Goal: Task Accomplishment & Management: Manage account settings

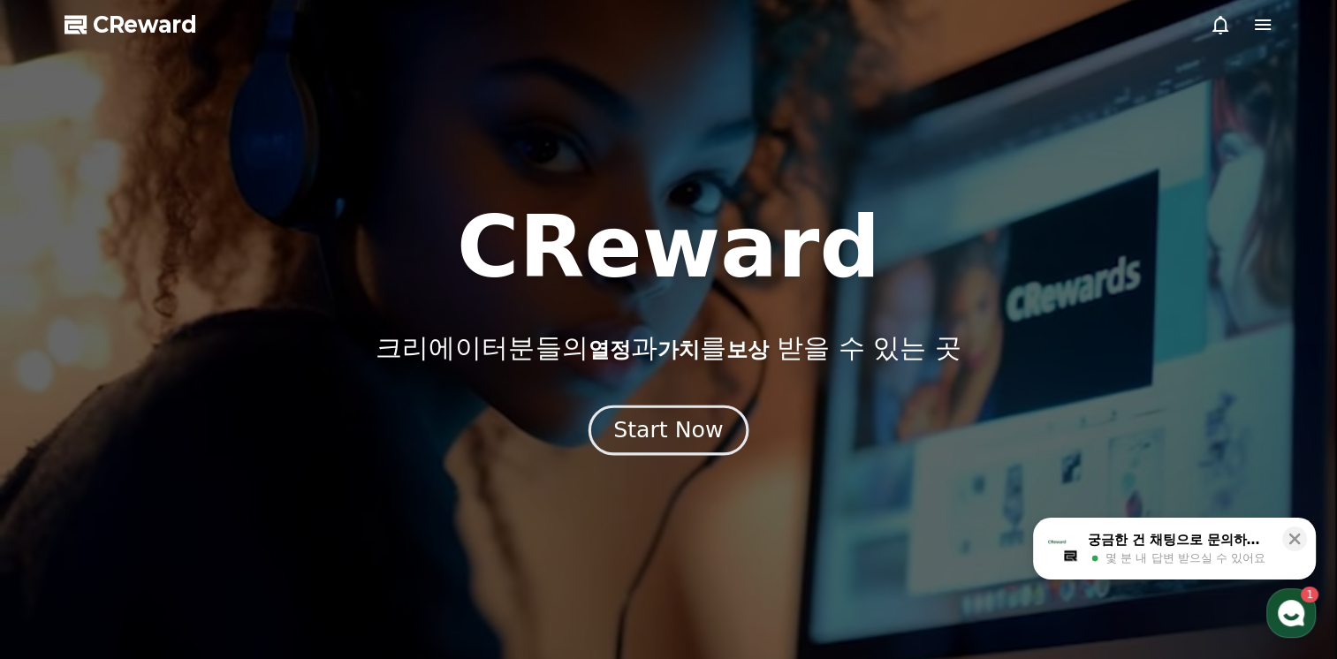
drag, startPoint x: 0, startPoint y: 0, endPoint x: 682, endPoint y: 448, distance: 816.3
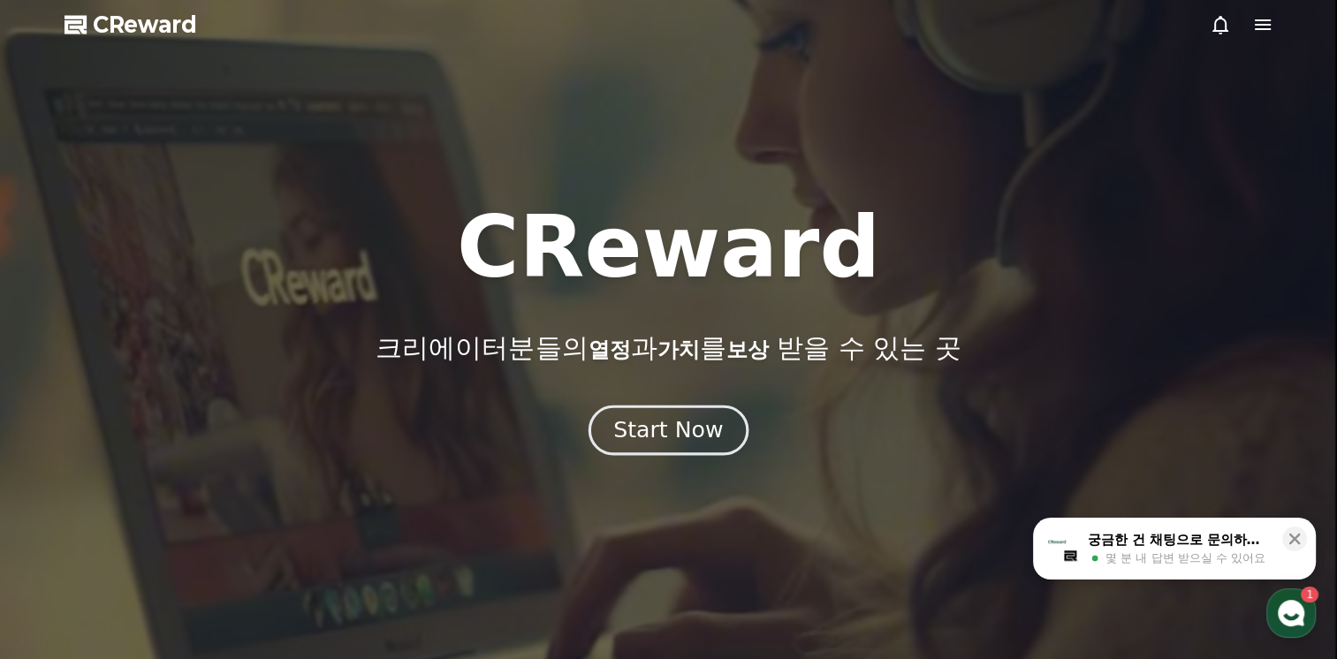
click at [686, 450] on button "Start Now" at bounding box center [669, 431] width 160 height 50
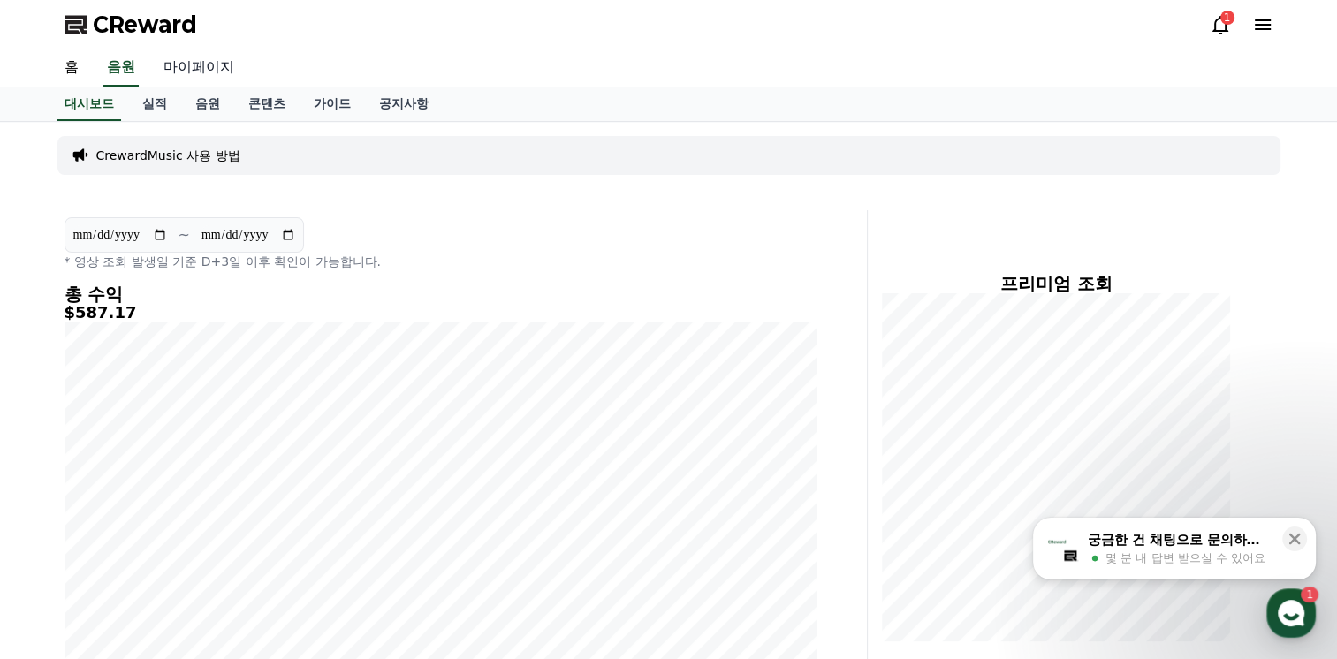
click at [202, 68] on link "마이페이지" at bounding box center [198, 67] width 99 height 37
select select "**********"
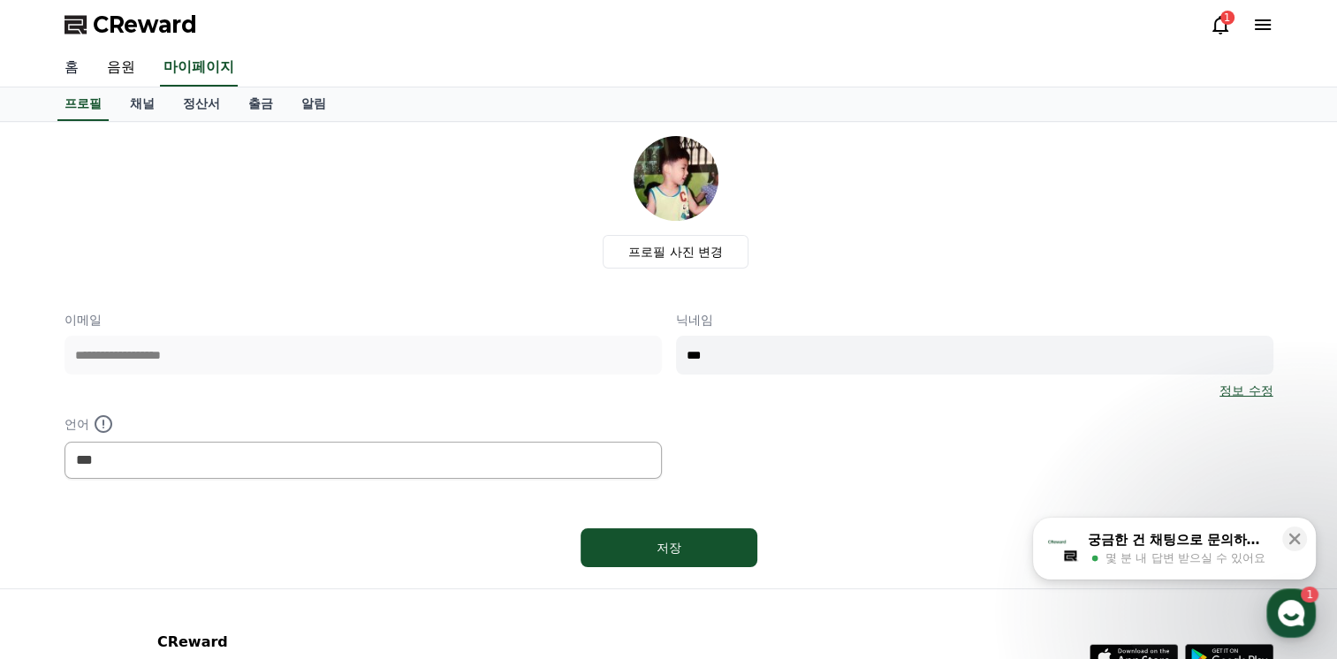
click at [66, 68] on link "홈" at bounding box center [71, 67] width 42 height 37
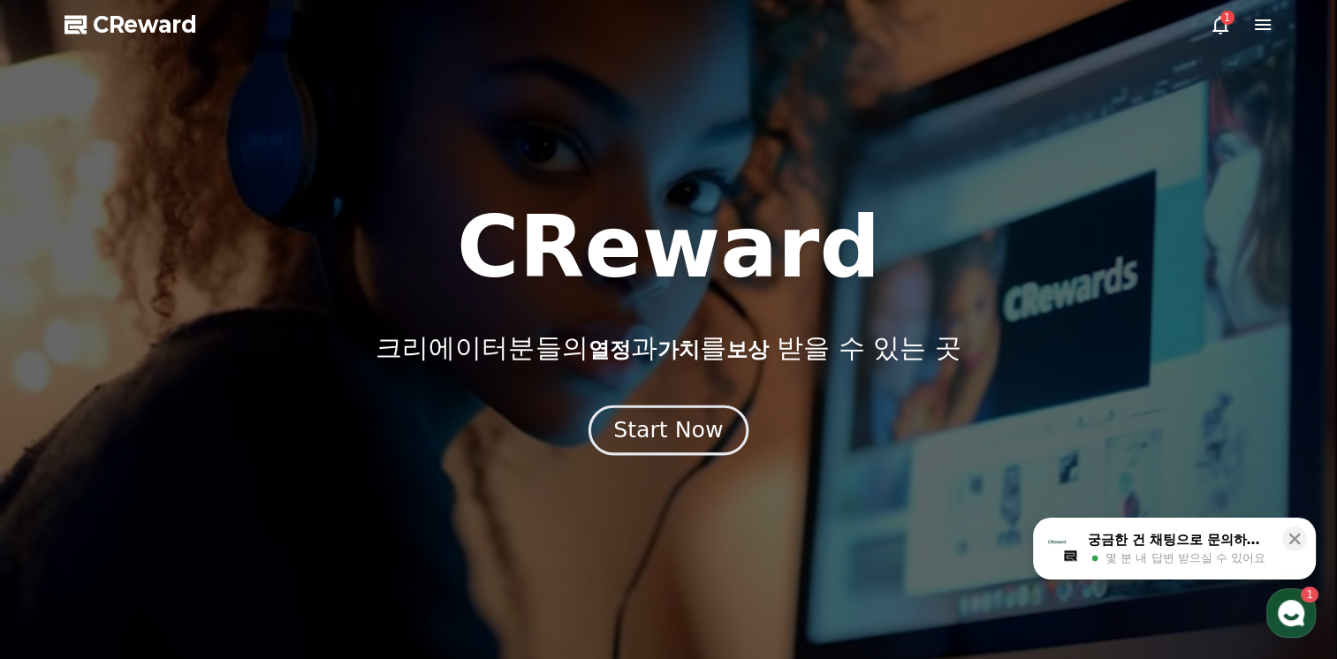
click at [620, 408] on button "Start Now" at bounding box center [669, 431] width 160 height 50
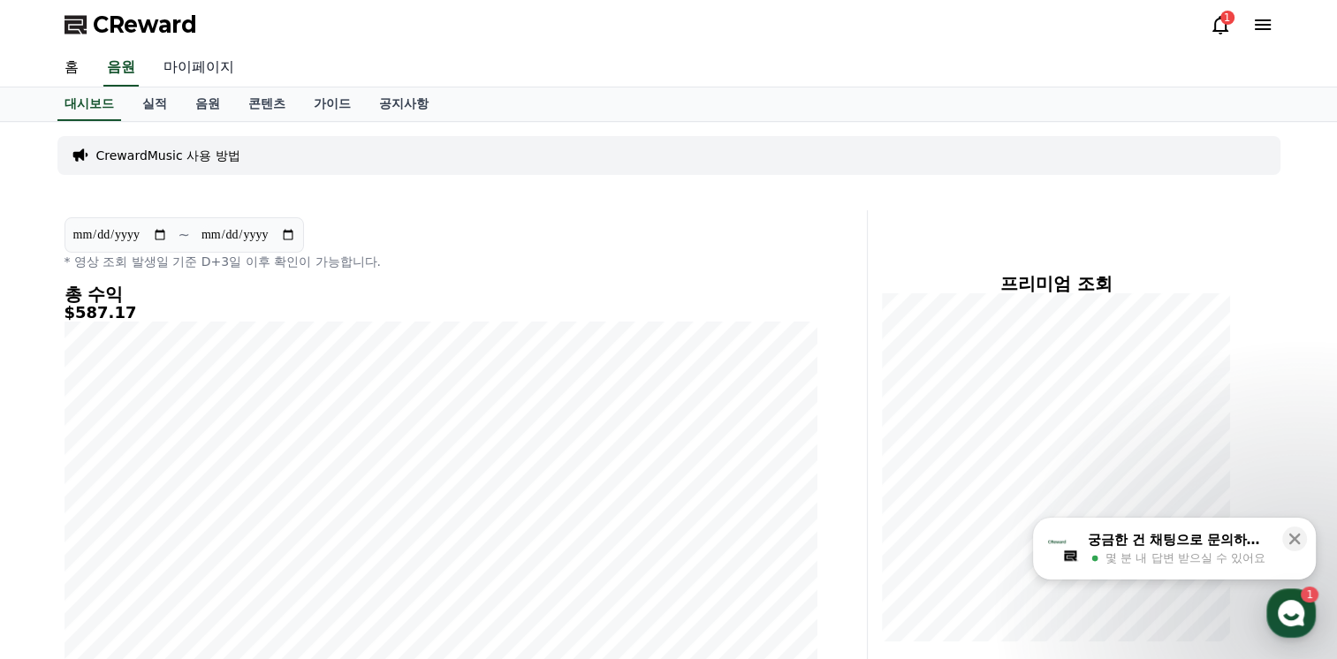
click at [187, 62] on link "마이페이지" at bounding box center [198, 67] width 99 height 37
select select "**********"
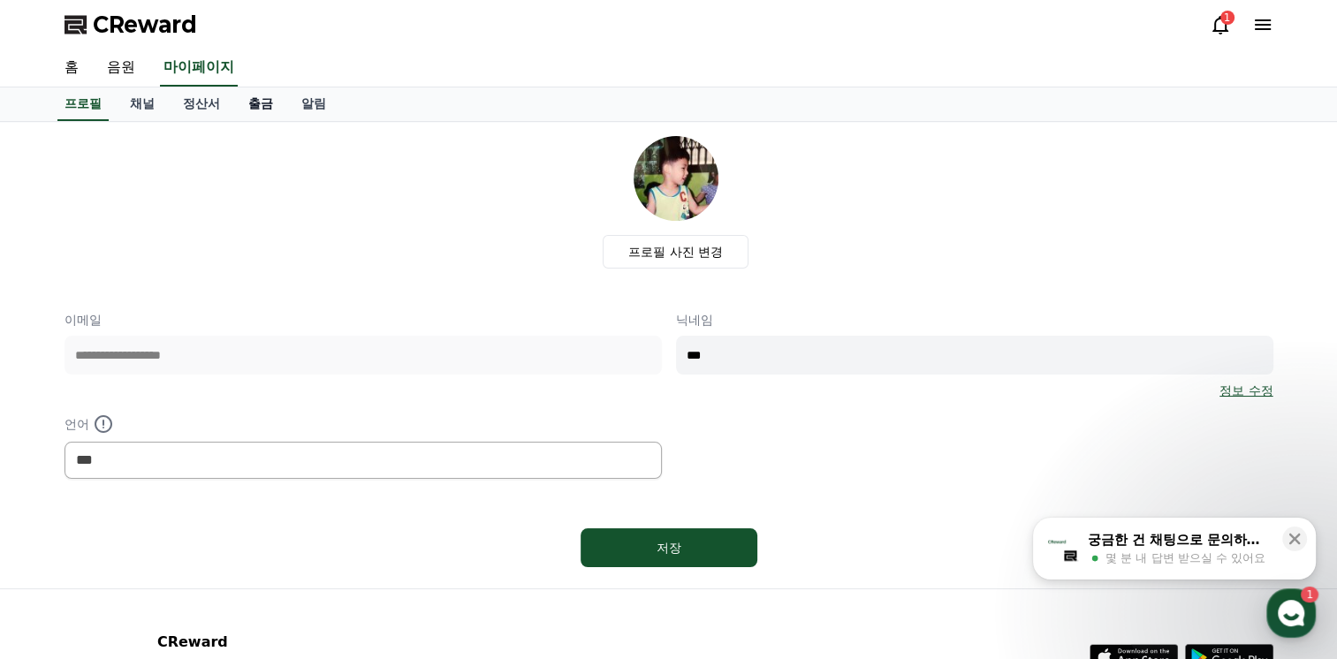
click at [272, 97] on link "출금" at bounding box center [260, 105] width 53 height 34
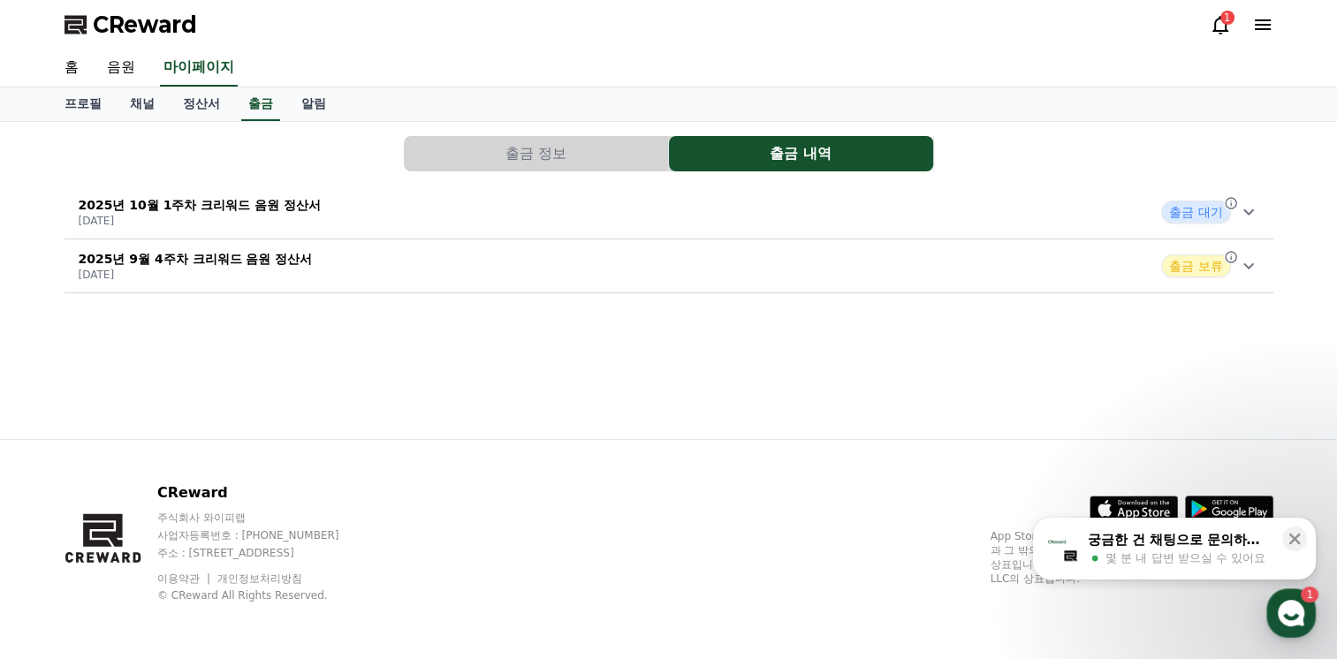
click at [1206, 217] on span "출금 대기" at bounding box center [1195, 212] width 69 height 23
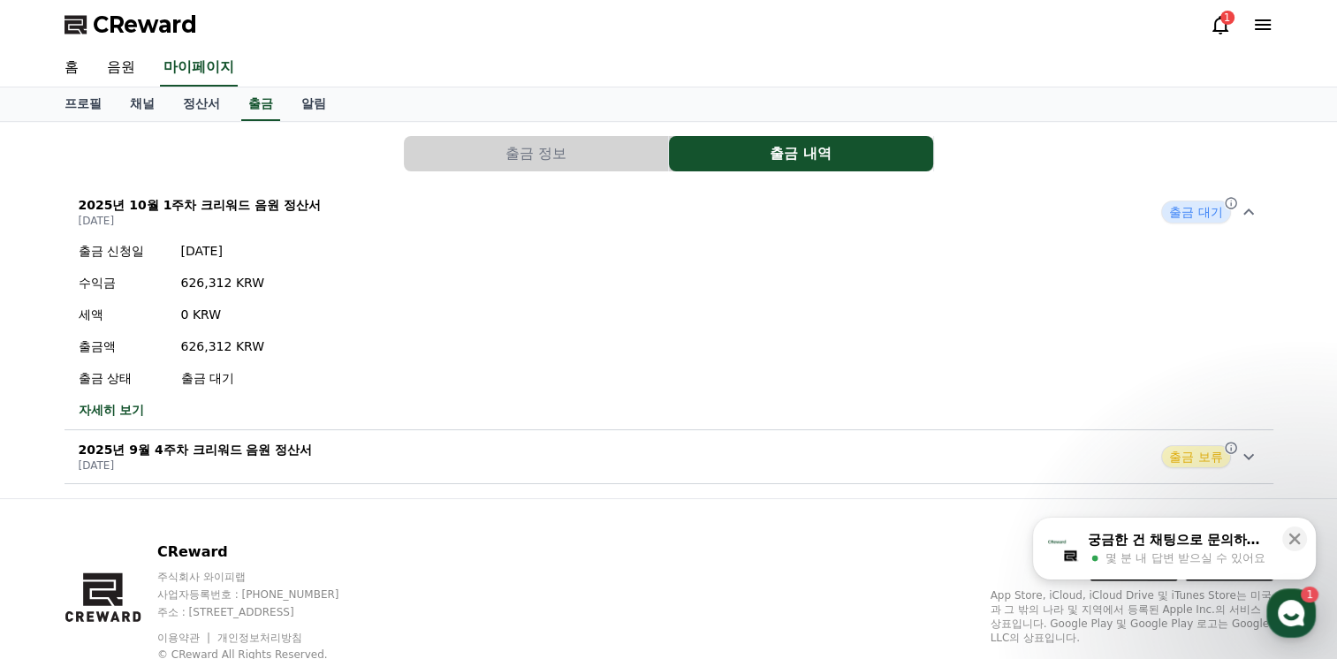
click at [1184, 207] on span "출금 대기" at bounding box center [1195, 212] width 69 height 23
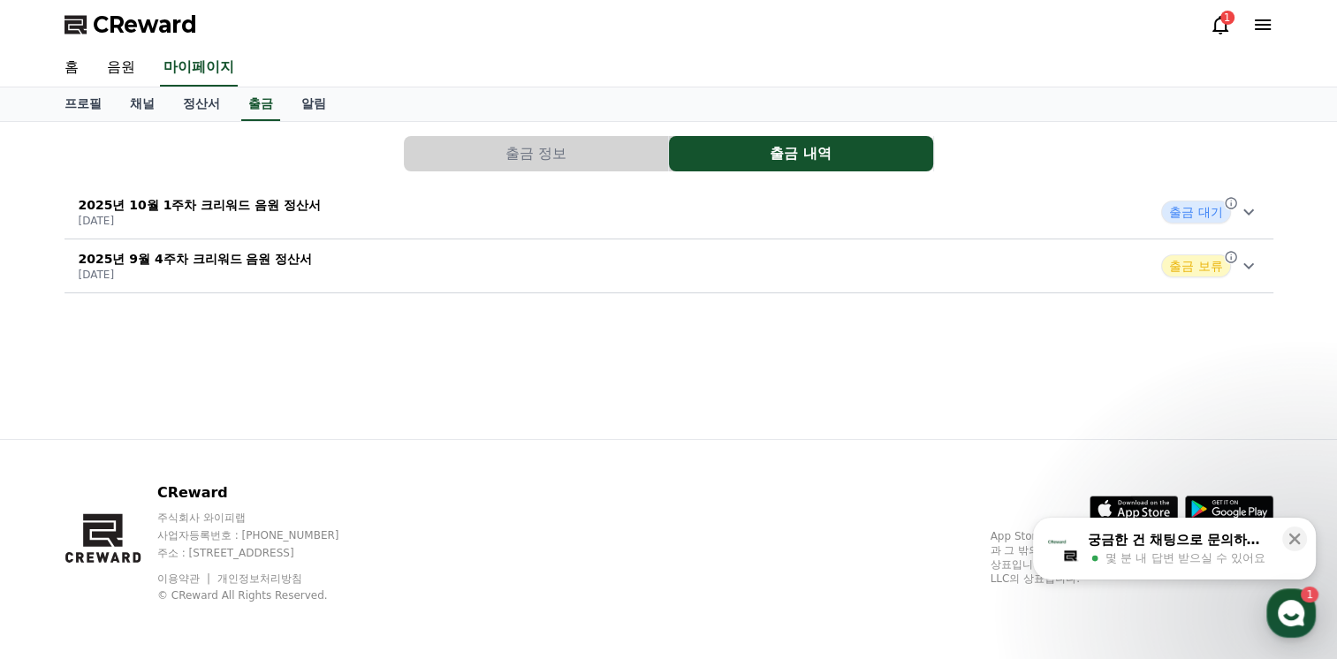
click at [1197, 208] on span "출금 대기" at bounding box center [1195, 212] width 69 height 23
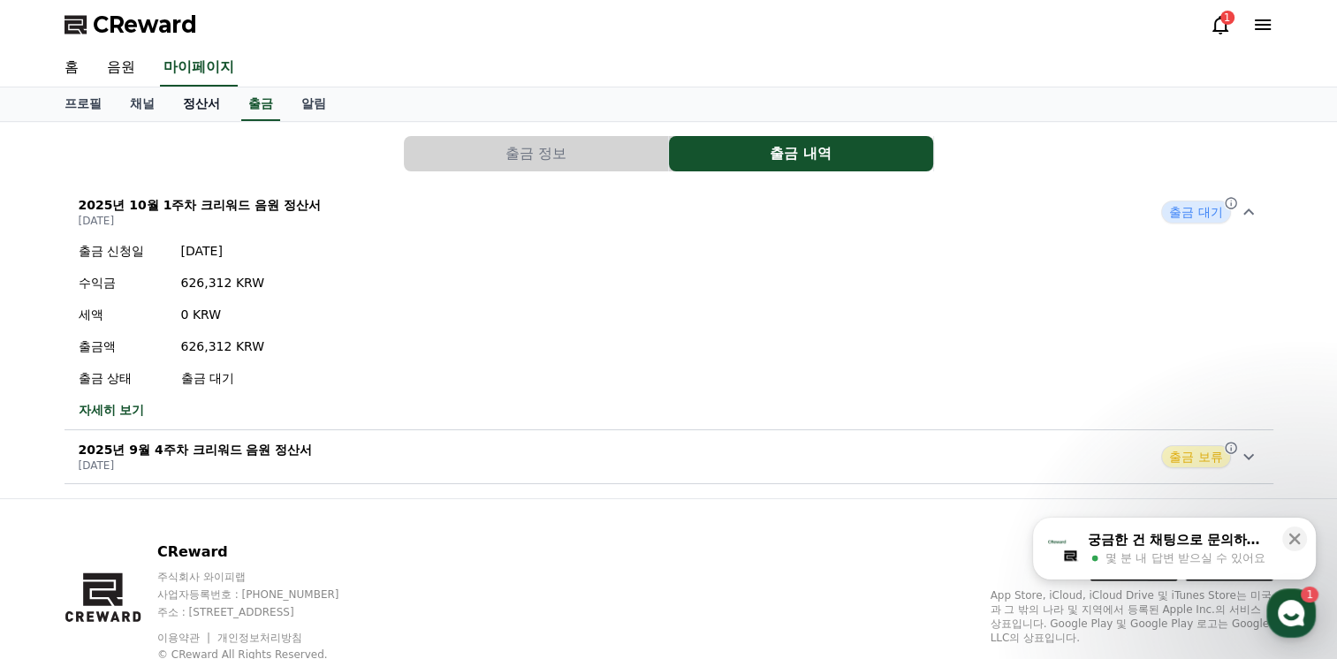
click at [209, 110] on link "정산서" at bounding box center [201, 105] width 65 height 34
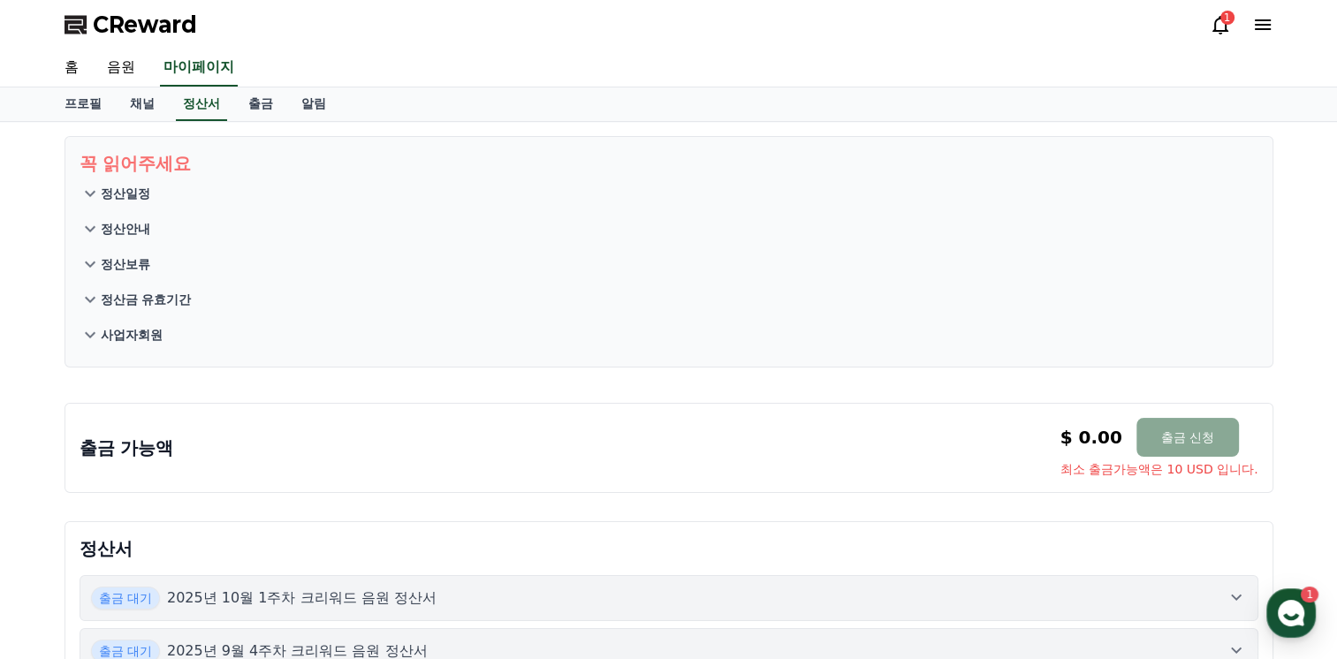
scroll to position [265, 0]
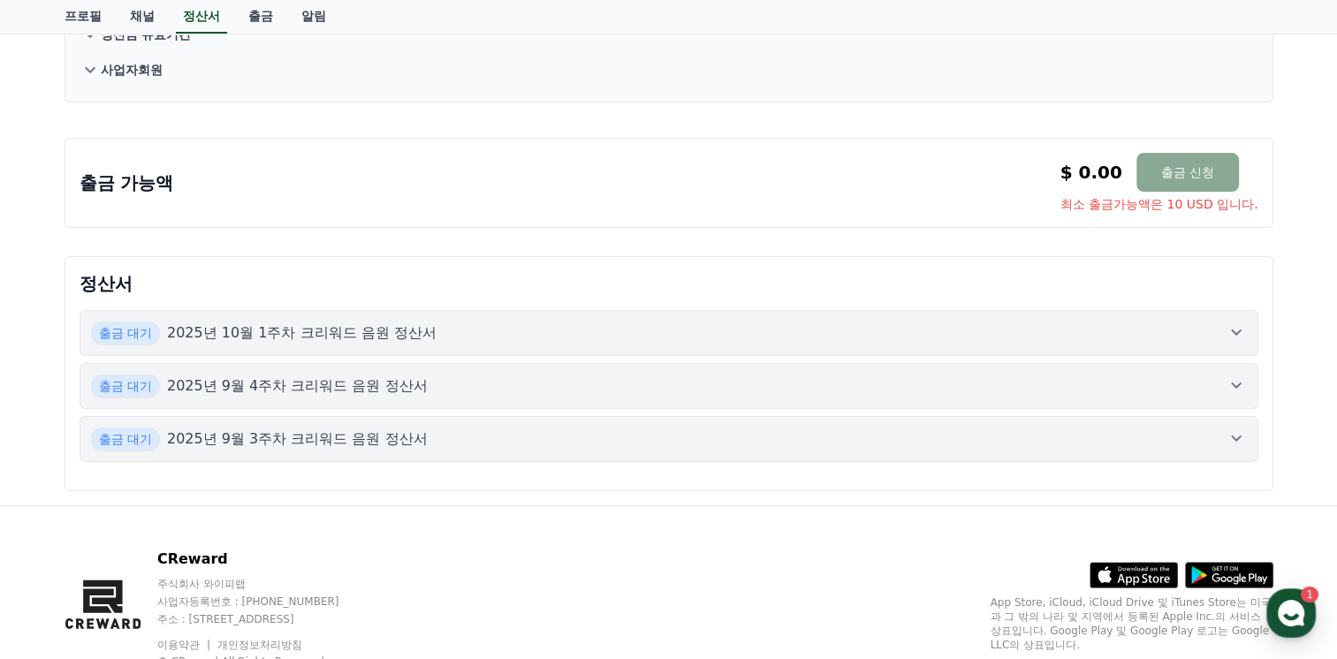
click at [309, 311] on button "출금 대기 2025년 10월 1주차 크리워드 음원 정산서" at bounding box center [669, 333] width 1179 height 46
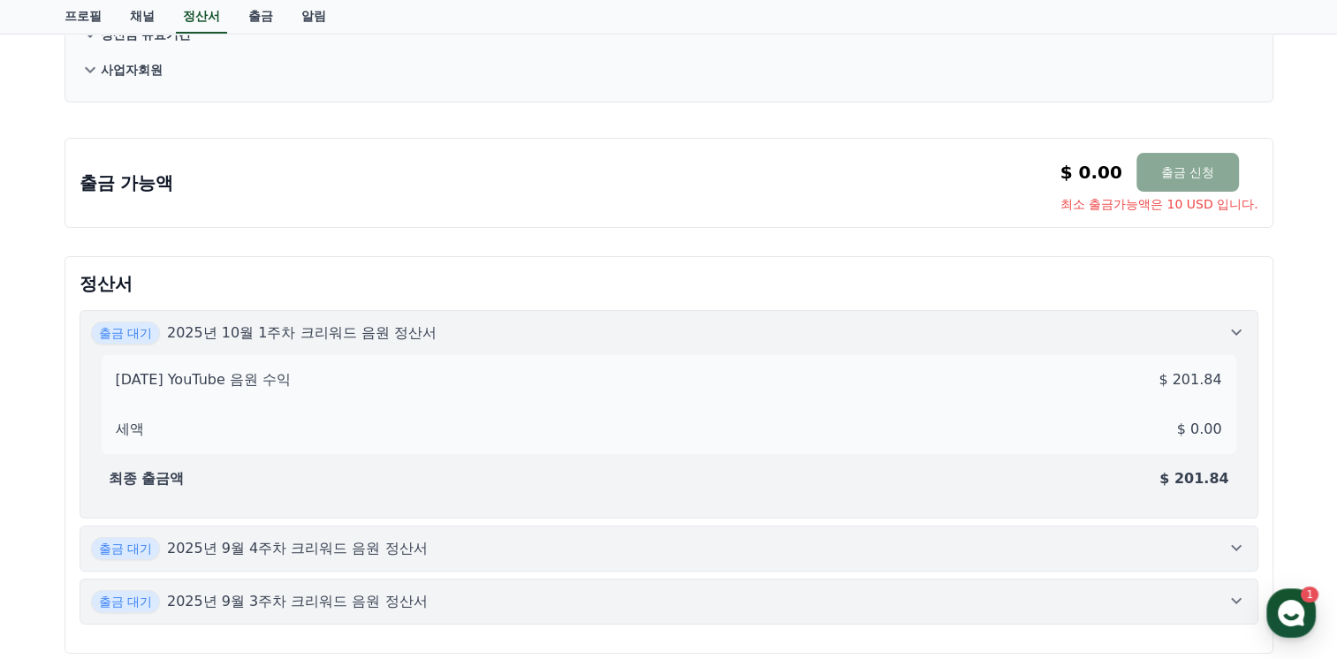
click at [340, 327] on p "2025년 10월 1주차 크리워드 음원 정산서" at bounding box center [302, 333] width 270 height 21
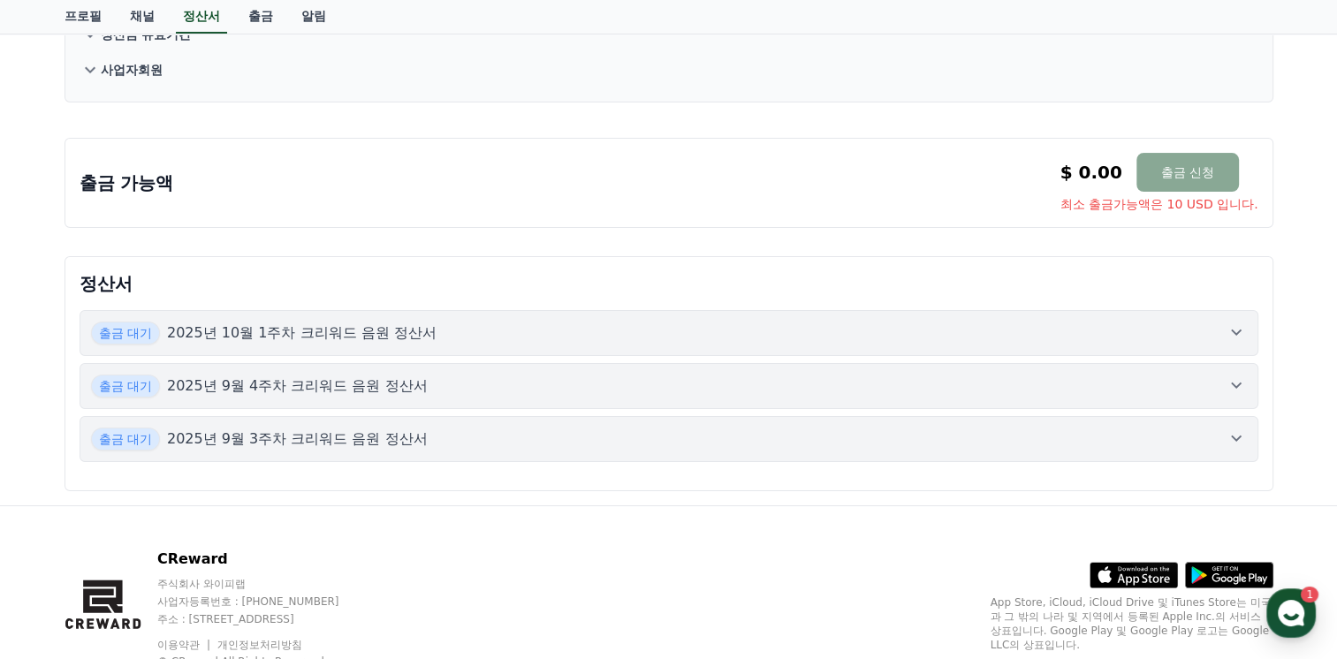
scroll to position [0, 0]
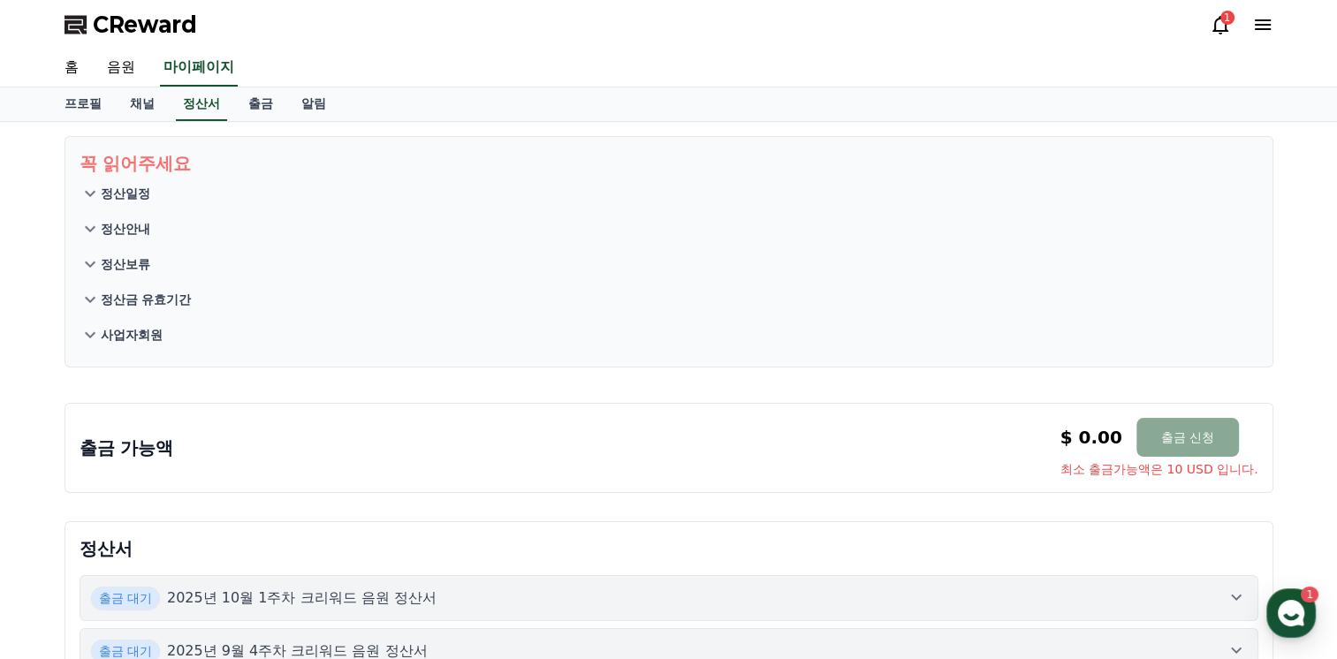
click at [282, 102] on link "출금" at bounding box center [260, 105] width 53 height 34
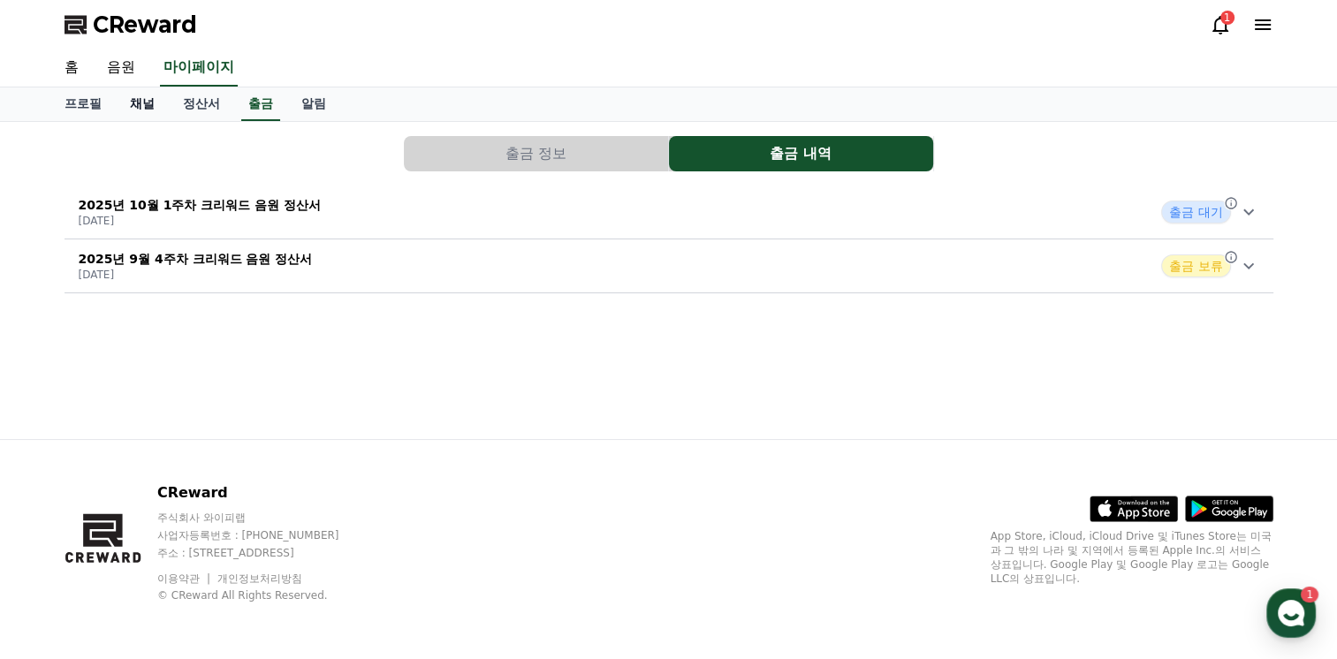
click at [144, 103] on link "채널" at bounding box center [142, 105] width 53 height 34
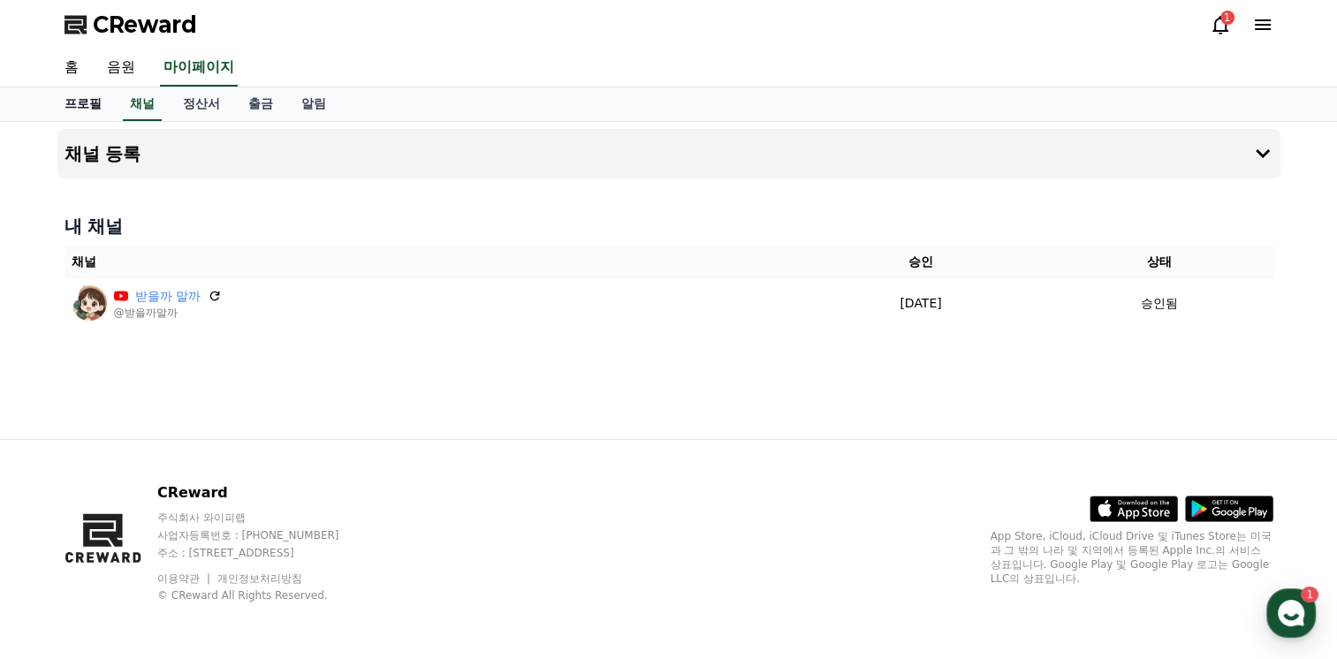
click at [89, 104] on link "프로필" at bounding box center [82, 105] width 65 height 34
select select "**********"
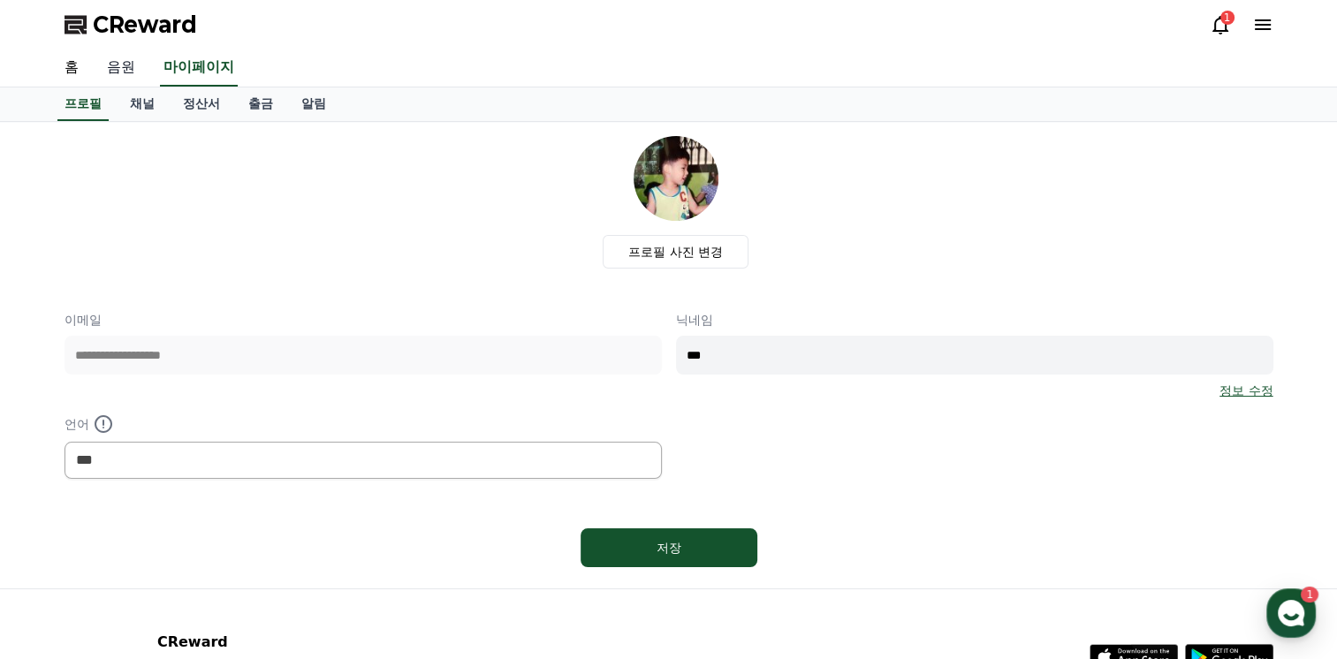
click at [134, 78] on link "음원" at bounding box center [121, 67] width 57 height 37
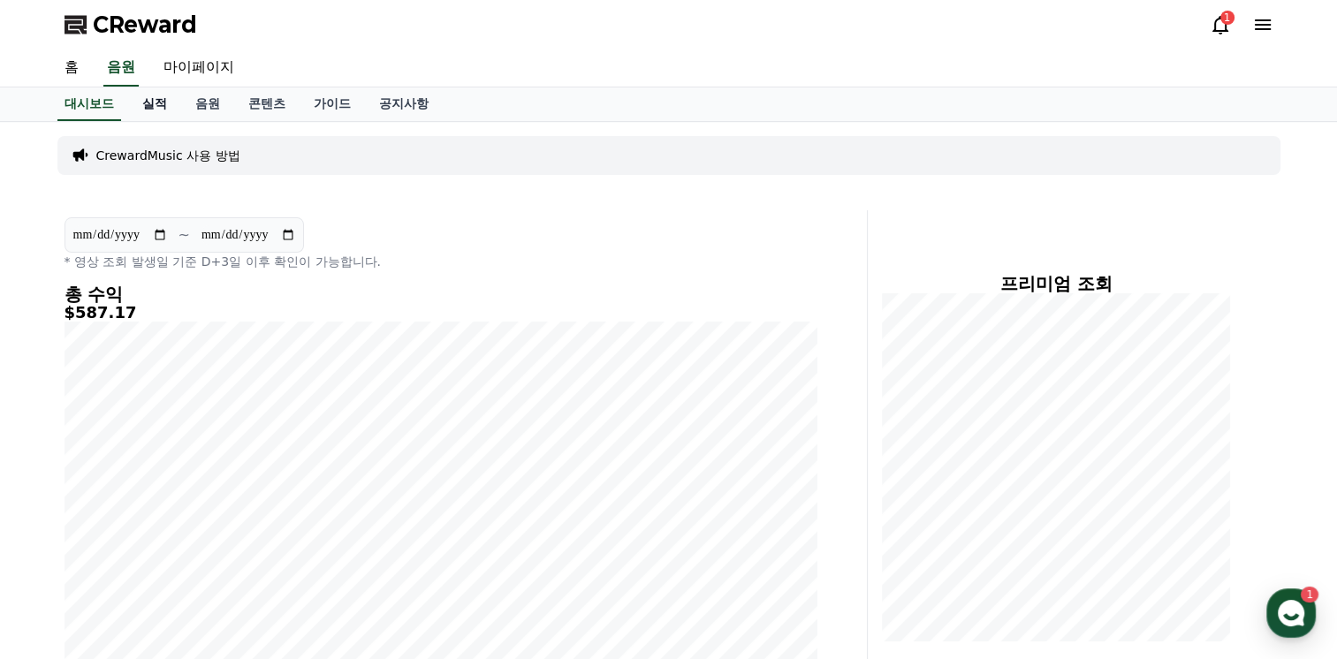
click at [154, 94] on link "실적" at bounding box center [154, 105] width 53 height 34
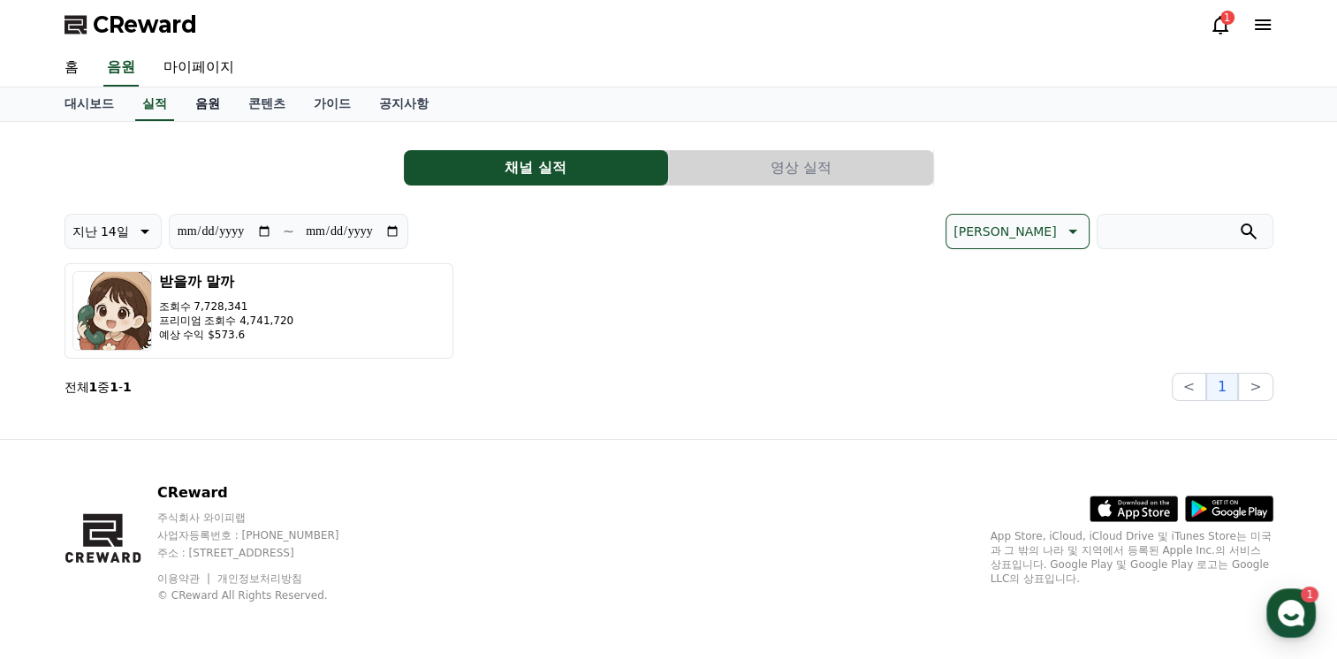
click at [206, 107] on link "음원" at bounding box center [207, 105] width 53 height 34
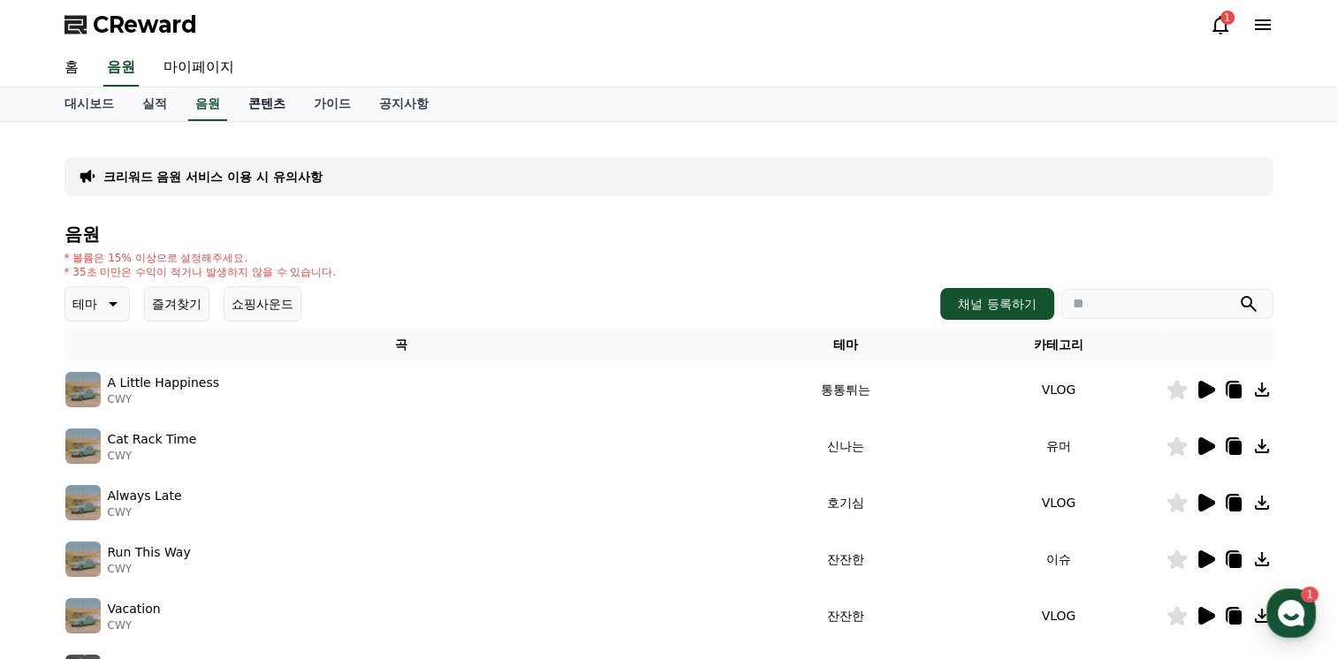
click at [261, 104] on link "콘텐츠" at bounding box center [266, 105] width 65 height 34
